Goal: Check status: Check status

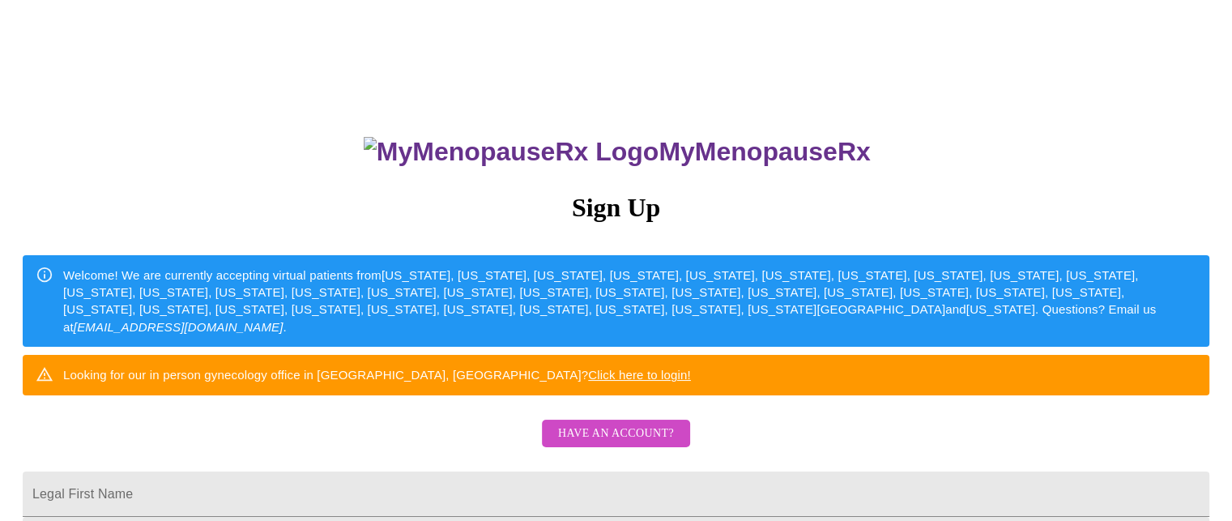
click at [600, 444] on span "Have an account?" at bounding box center [616, 434] width 116 height 20
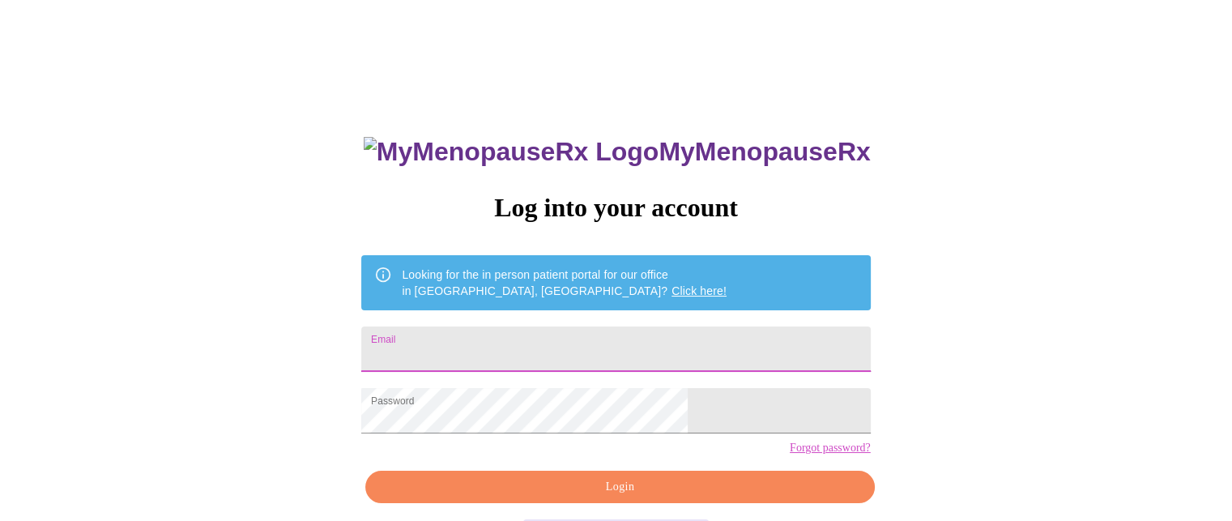
click at [569, 348] on input "Email" at bounding box center [615, 348] width 509 height 45
type input "[EMAIL_ADDRESS][DOMAIN_NAME]"
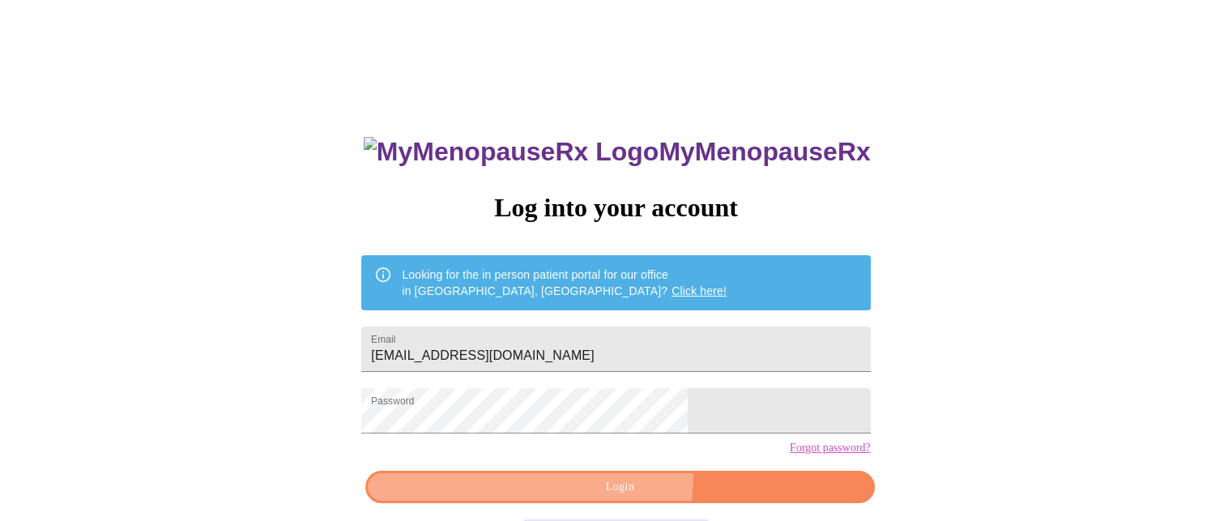
click at [570, 502] on button "Login" at bounding box center [619, 487] width 509 height 33
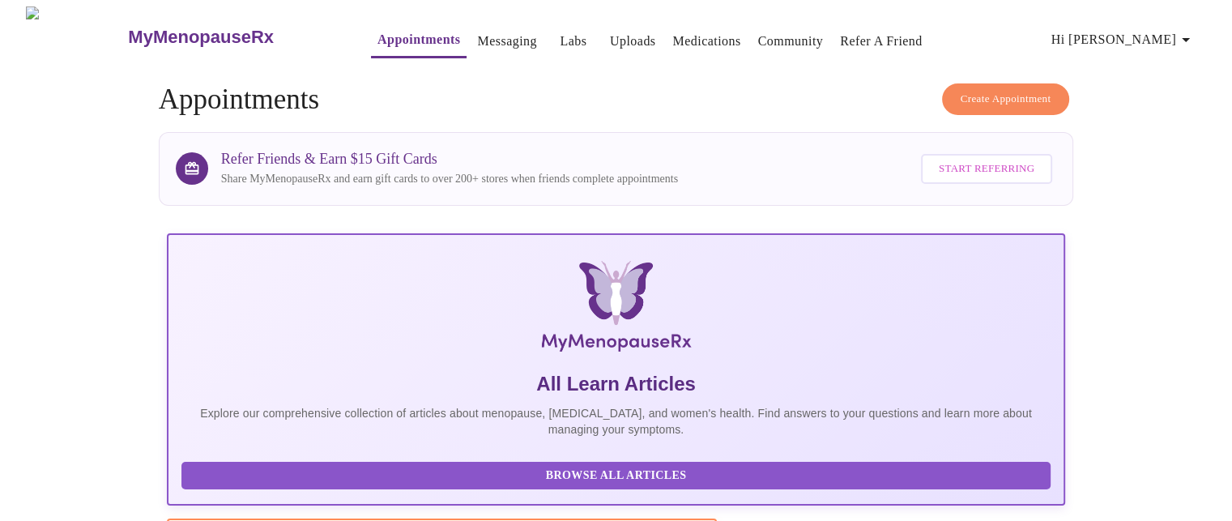
click at [377, 39] on link "Appointments" at bounding box center [418, 39] width 83 height 23
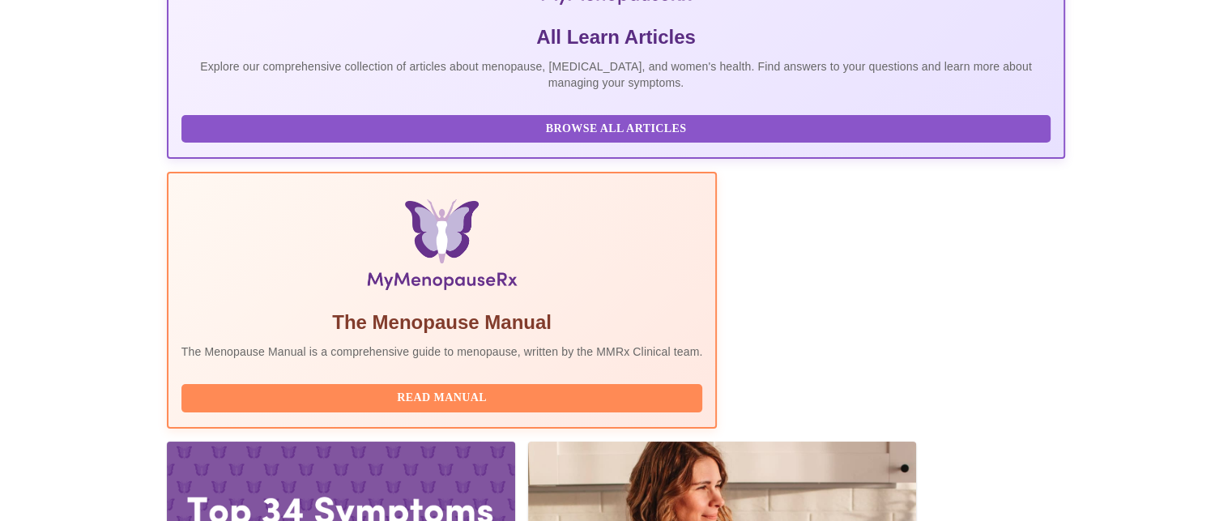
scroll to position [363, 0]
